Goal: Information Seeking & Learning: Learn about a topic

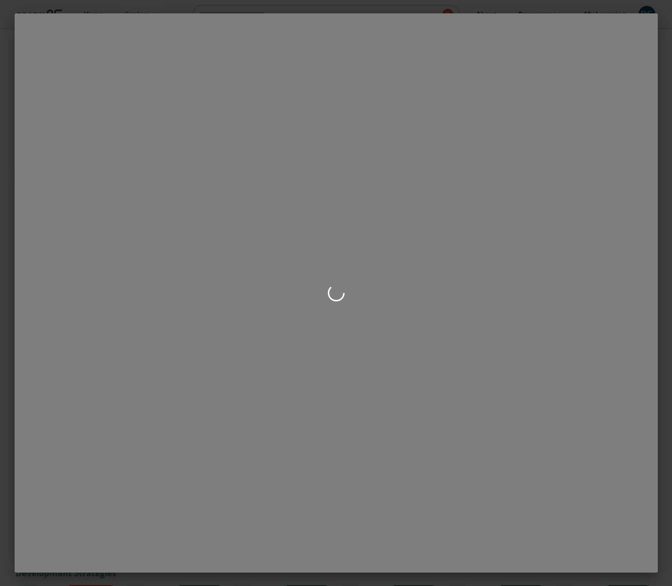
scroll to position [194, 0]
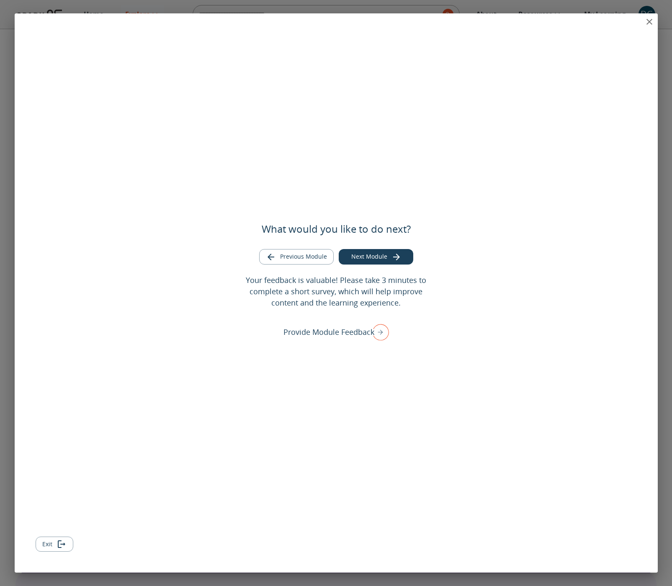
click at [649, 21] on icon "close" at bounding box center [650, 22] width 6 height 6
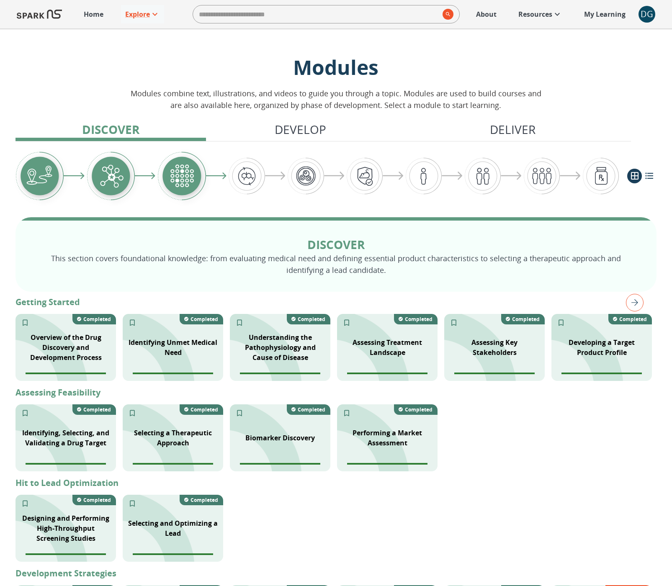
click at [647, 17] on div "DG" at bounding box center [647, 14] width 17 height 17
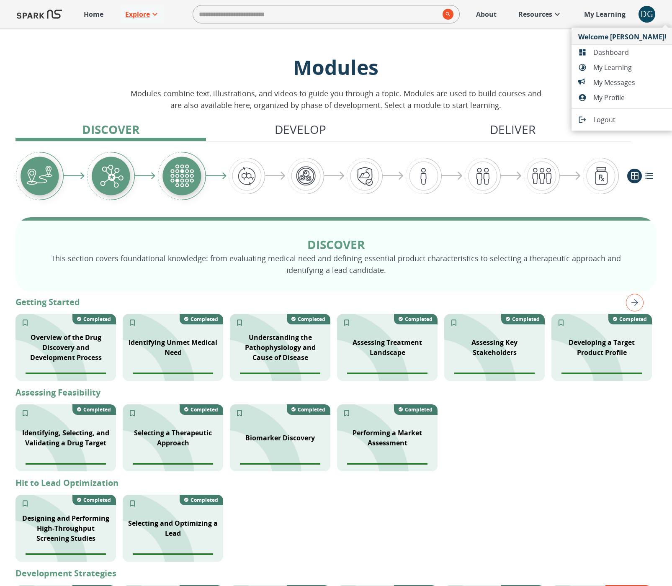
click at [605, 55] on span "Dashboard" at bounding box center [629, 52] width 73 height 10
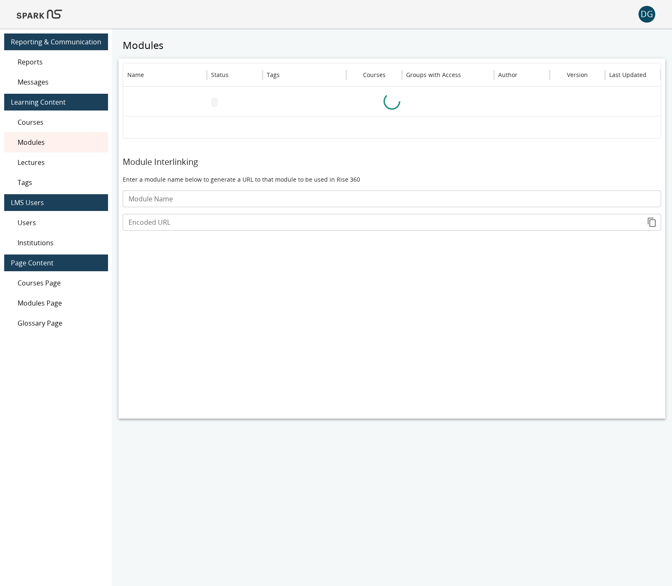
click at [653, 19] on div "DG" at bounding box center [647, 14] width 17 height 17
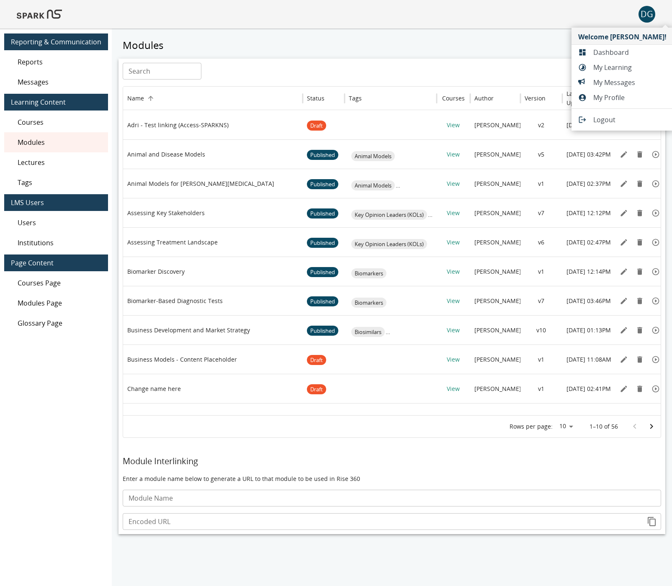
click at [39, 86] on div at bounding box center [336, 293] width 672 height 586
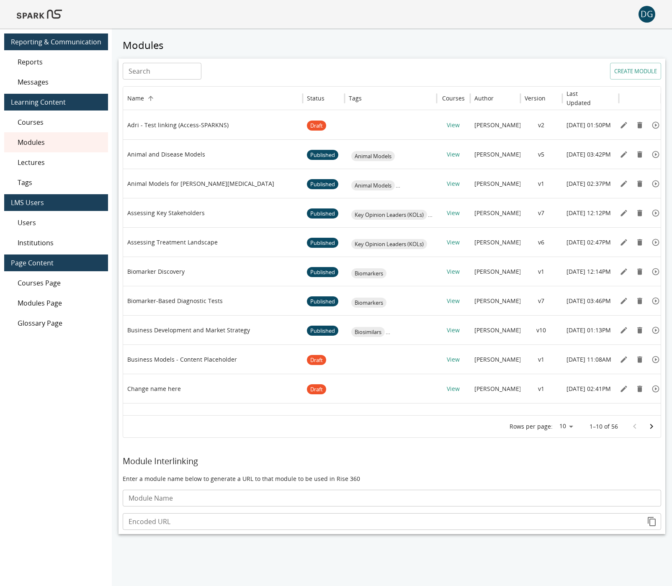
click at [38, 82] on span "Messages" at bounding box center [60, 82] width 84 height 10
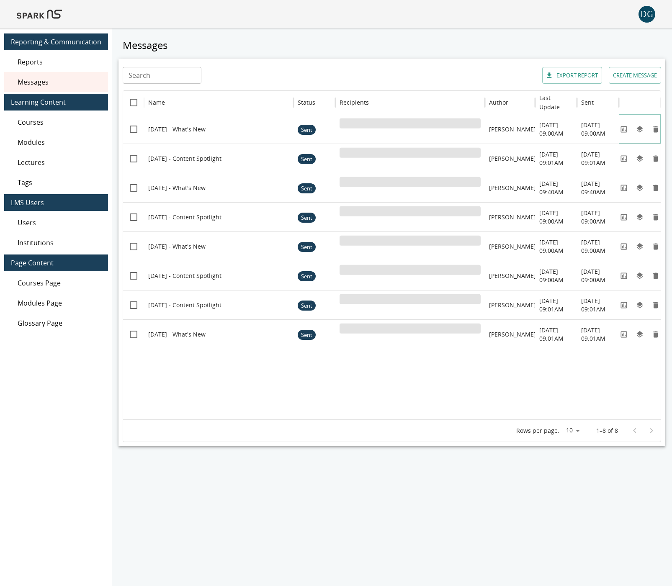
click at [623, 128] on icon "View" at bounding box center [624, 129] width 8 height 8
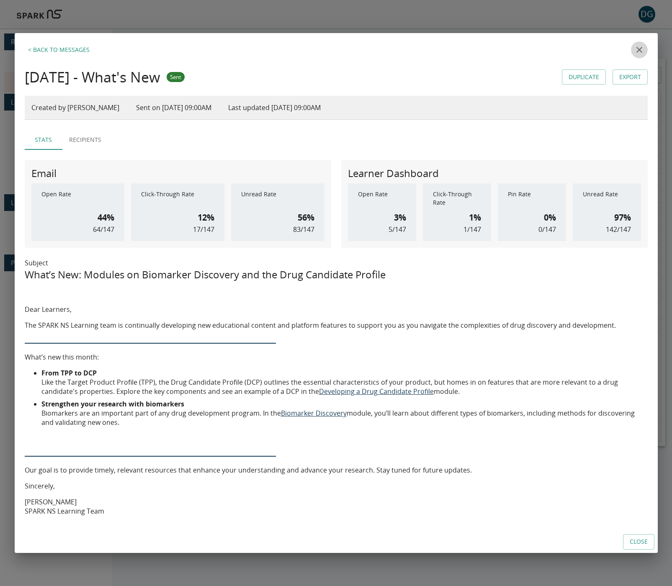
click at [640, 47] on icon "close" at bounding box center [639, 50] width 10 height 10
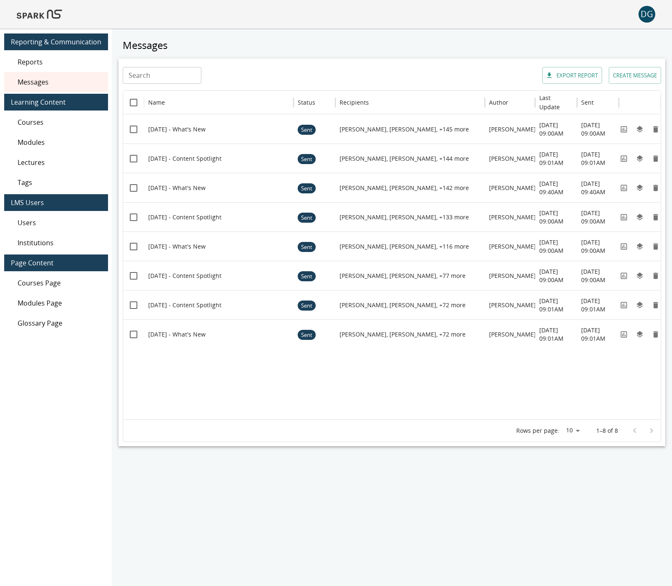
click at [56, 16] on img at bounding box center [39, 14] width 45 height 20
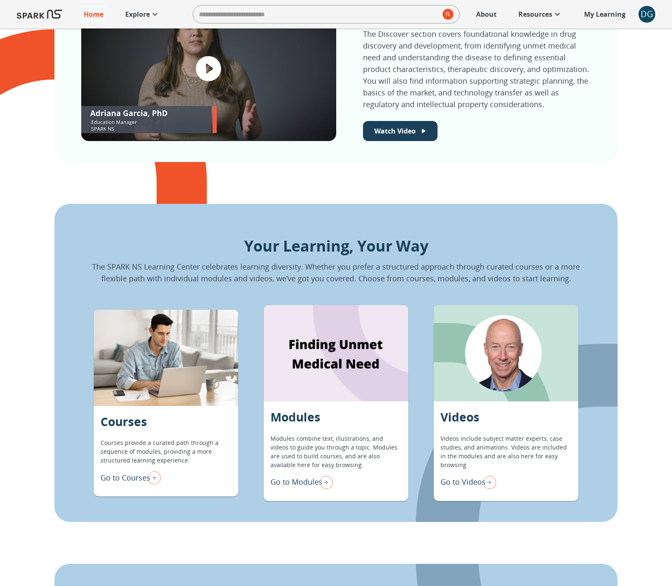
scroll to position [526, 0]
click at [301, 485] on p "Go to Modules" at bounding box center [296, 481] width 52 height 11
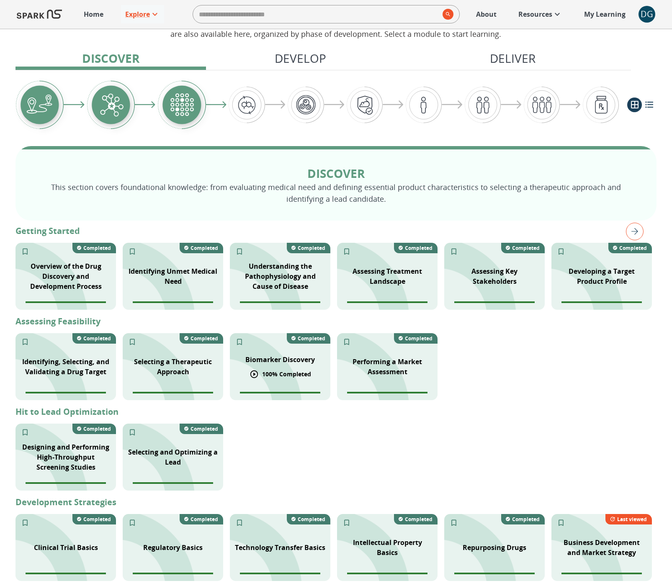
scroll to position [159, 0]
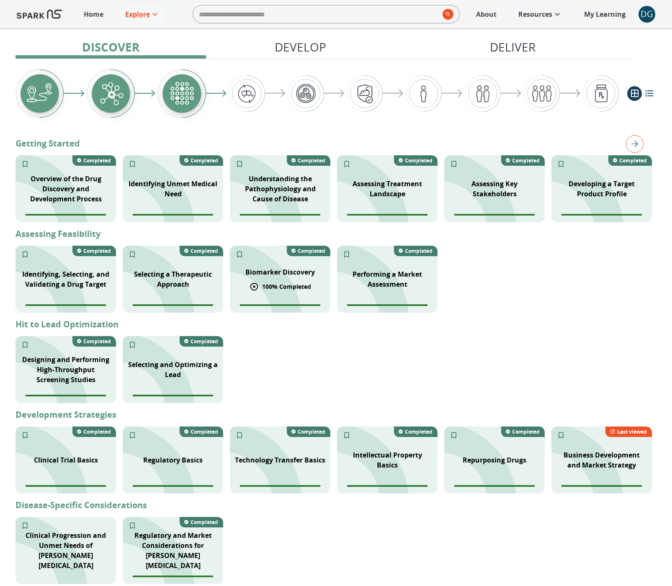
click at [300, 284] on p "100 % Completed" at bounding box center [286, 286] width 49 height 9
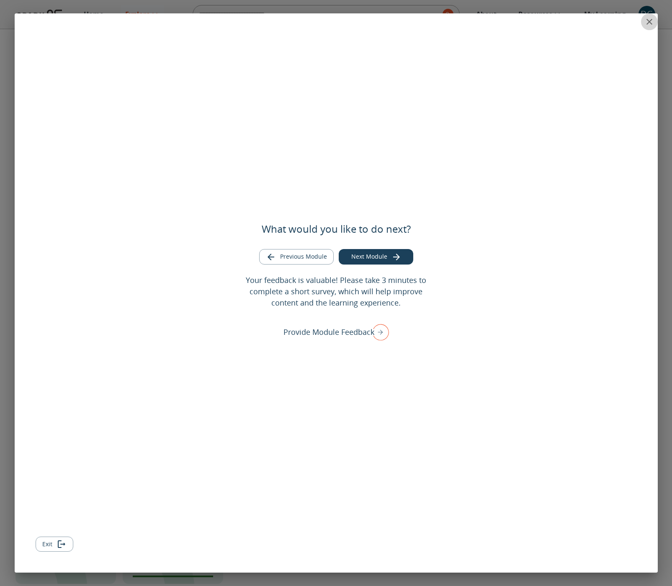
click at [653, 18] on icon "close" at bounding box center [649, 22] width 10 height 10
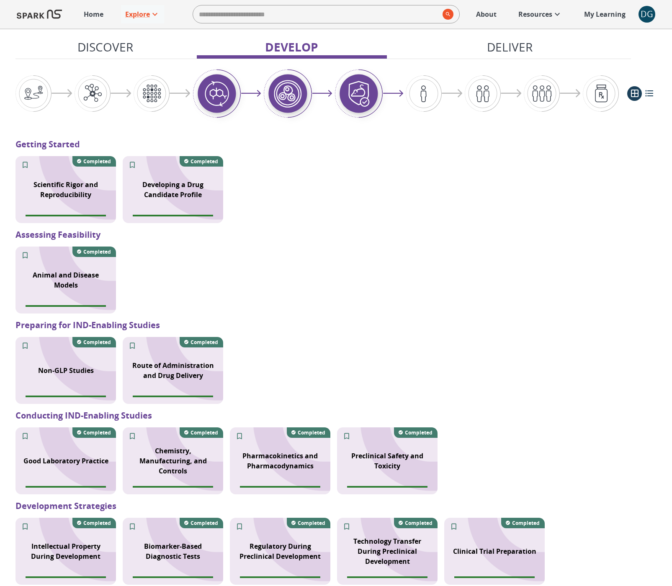
scroll to position [707, 0]
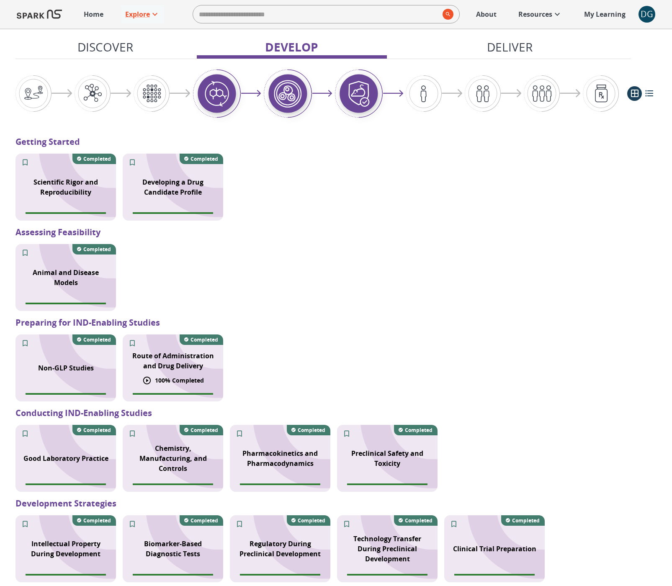
click at [156, 363] on p "Route of Administration and Drug Delivery" at bounding box center [173, 361] width 90 height 20
